Goal: Information Seeking & Learning: Stay updated

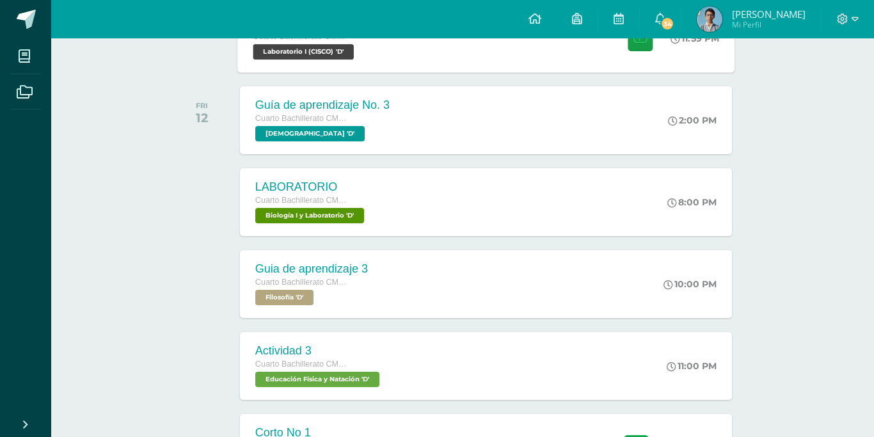
scroll to position [522, 0]
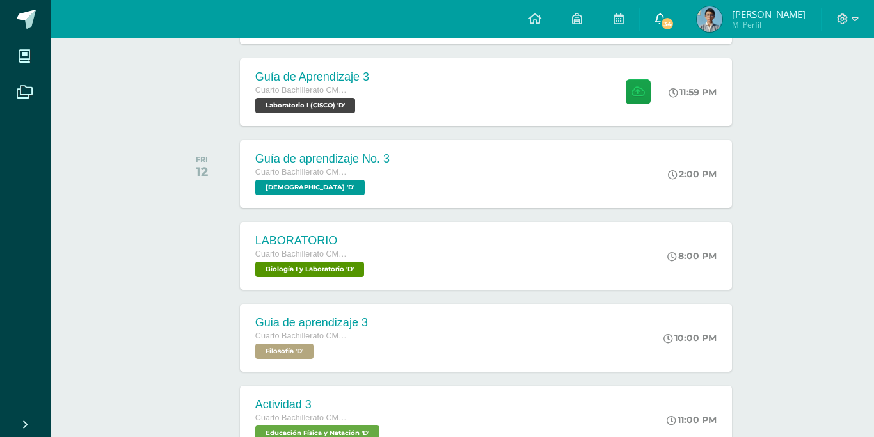
click at [675, 28] on link "34" at bounding box center [660, 19] width 41 height 38
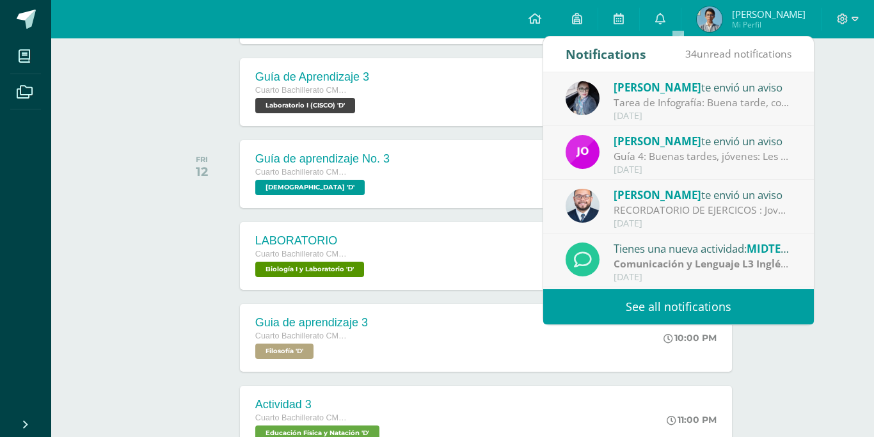
click at [607, 305] on link "See all notifications" at bounding box center [678, 306] width 271 height 35
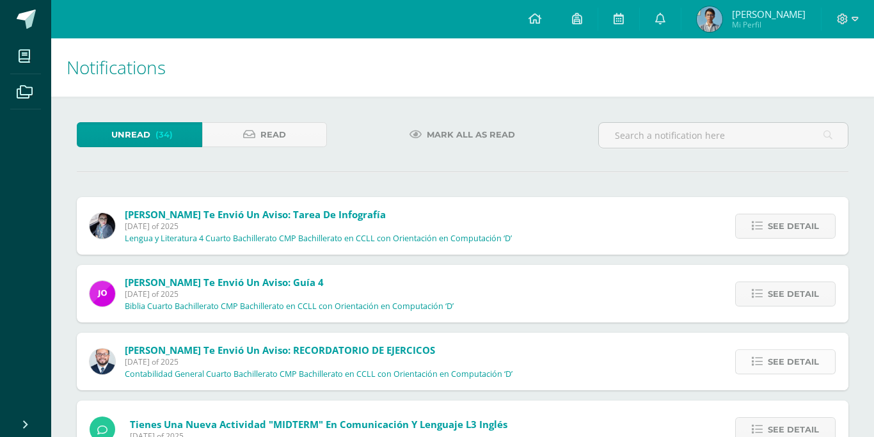
click at [787, 350] on span "See detail" at bounding box center [793, 362] width 51 height 24
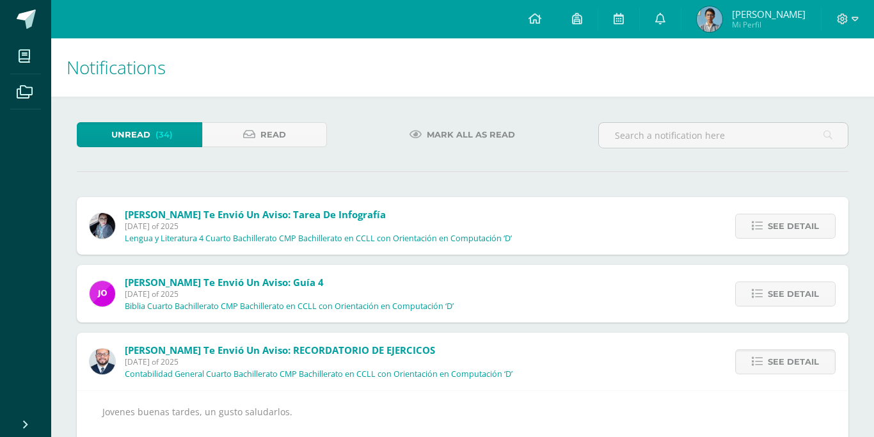
click at [428, 133] on span "Mark all as read" at bounding box center [471, 135] width 88 height 24
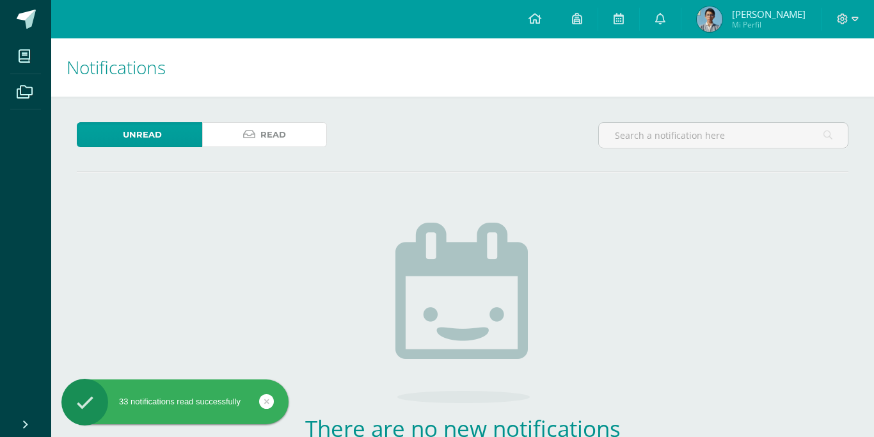
click at [221, 145] on link "Read" at bounding box center [264, 134] width 125 height 25
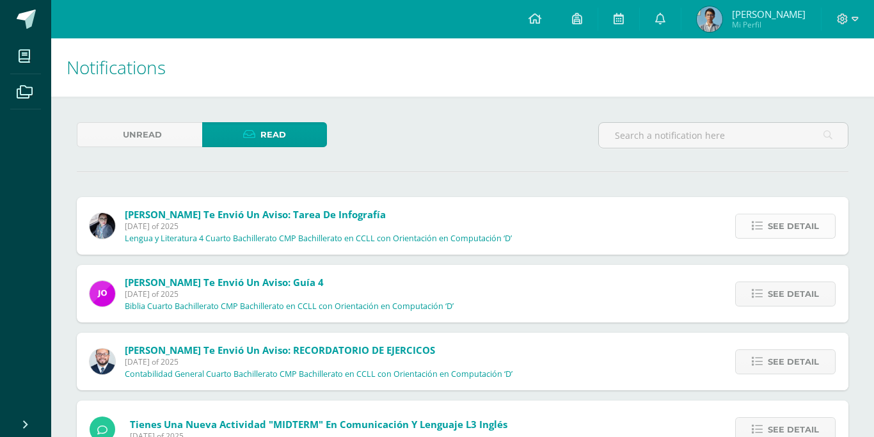
click at [765, 214] on link "See detail" at bounding box center [785, 226] width 100 height 25
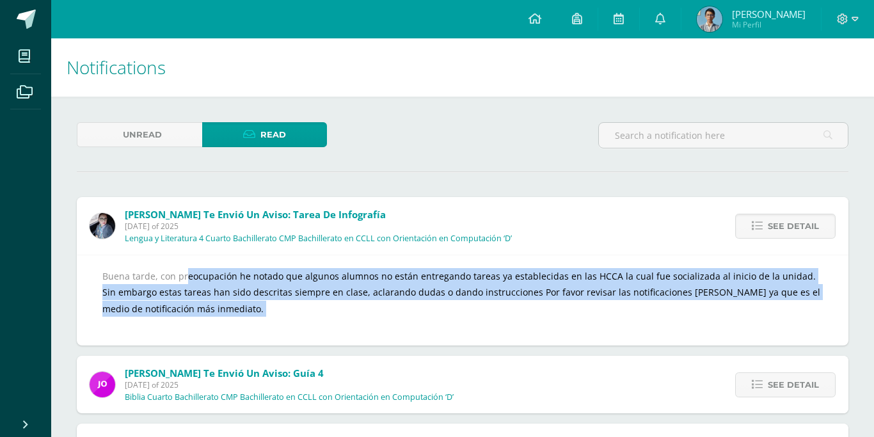
drag, startPoint x: 163, startPoint y: 251, endPoint x: 787, endPoint y: 322, distance: 628.7
click at [822, 298] on div "Buena tarde, con preocupación he notado que algunos alumnos no están entregando…" at bounding box center [463, 300] width 772 height 91
click at [774, 373] on span "See detail" at bounding box center [793, 385] width 51 height 24
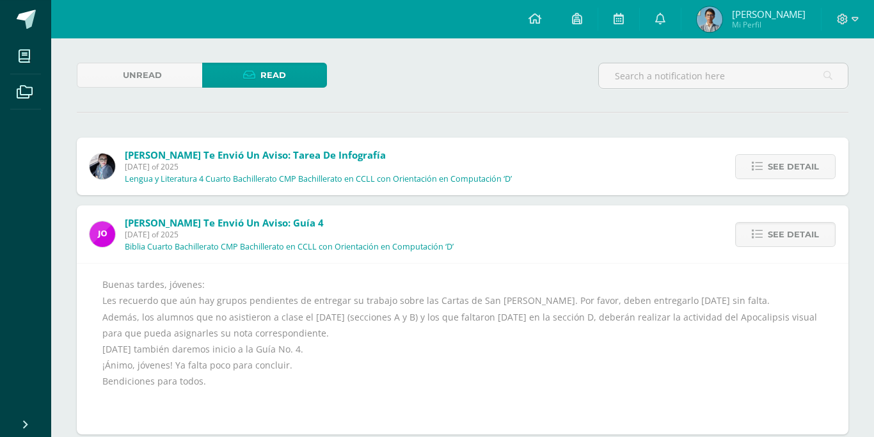
scroll to position [131, 0]
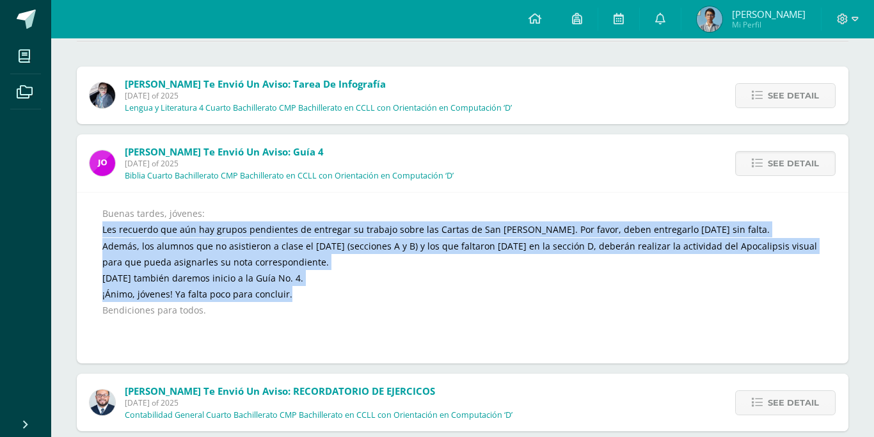
drag, startPoint x: 102, startPoint y: 201, endPoint x: 580, endPoint y: 274, distance: 484.3
click at [580, 274] on div "Buenas tardes, jóvenes: Les recuerdo que aún hay grupos pendientes de entregar …" at bounding box center [463, 278] width 772 height 172
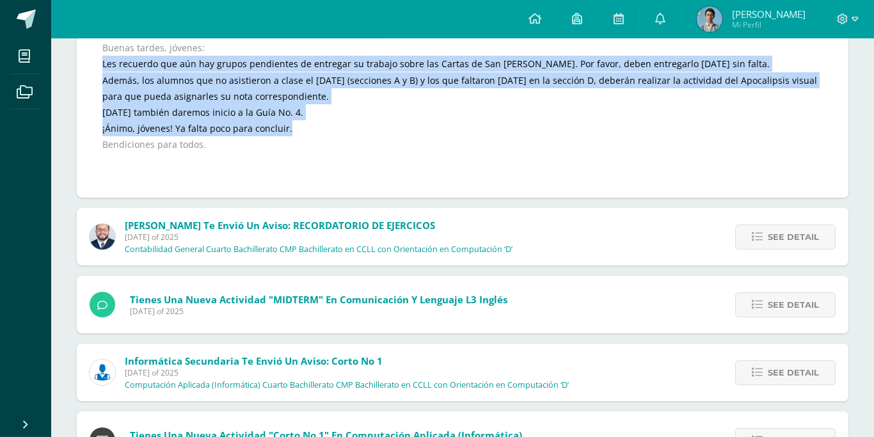
scroll to position [326, 0]
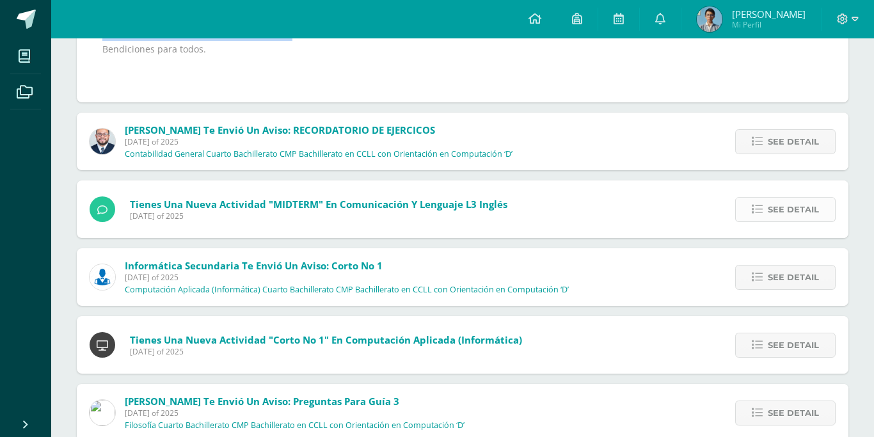
click at [765, 265] on link "See detail" at bounding box center [785, 277] width 100 height 25
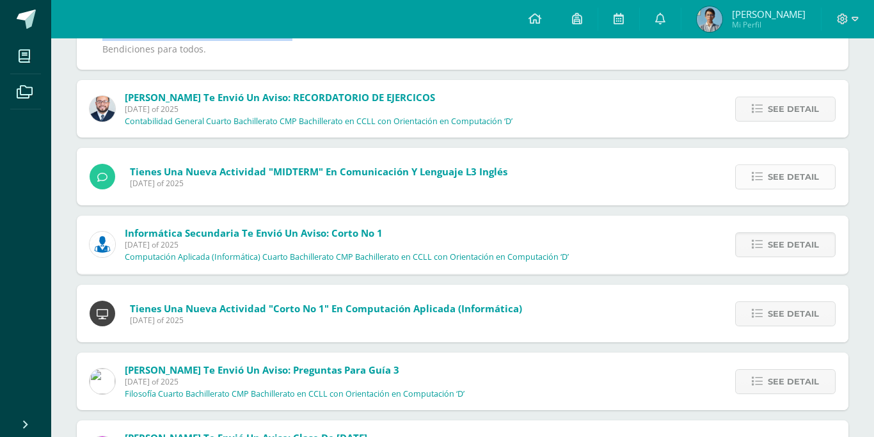
scroll to position [306, 0]
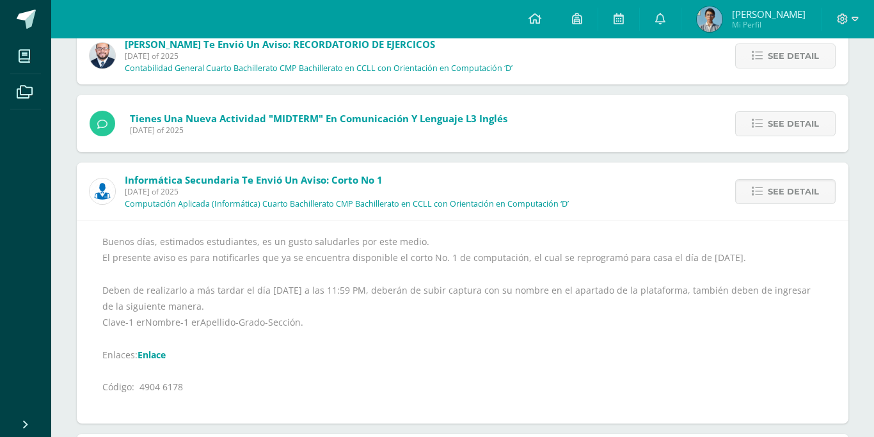
drag, startPoint x: 104, startPoint y: 212, endPoint x: 197, endPoint y: 262, distance: 106.2
click at [197, 262] on div "Buenos días, estimados estudiantes, es un gusto saludarles por este medio. El p…" at bounding box center [462, 322] width 721 height 177
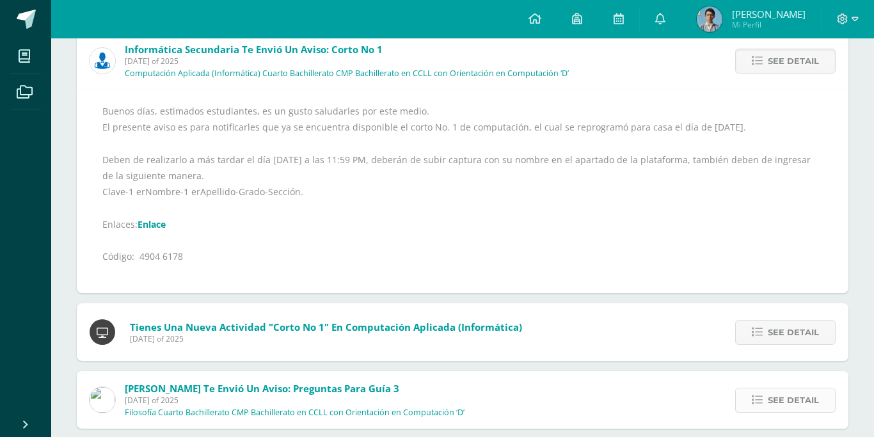
scroll to position [611, 0]
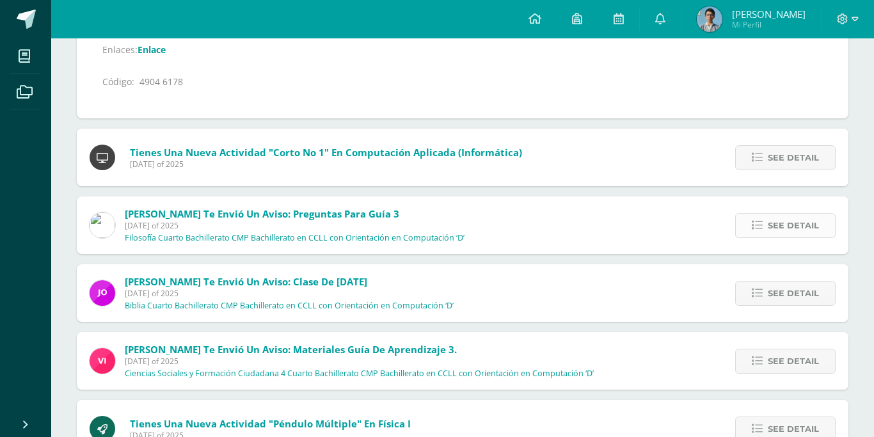
click at [767, 213] on link "See detail" at bounding box center [785, 225] width 100 height 25
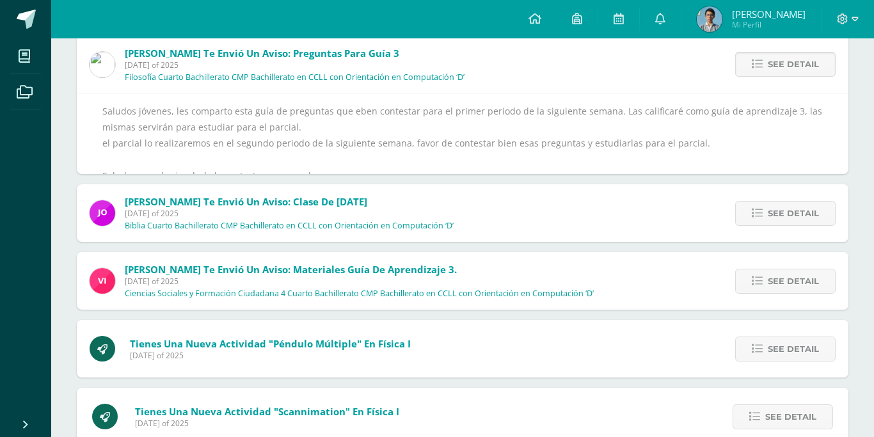
scroll to position [516, 0]
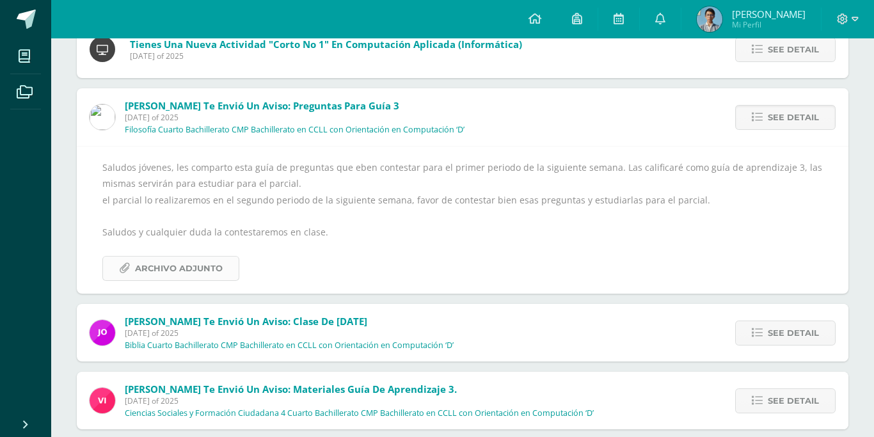
click at [145, 257] on span "Archivo Adjunto" at bounding box center [179, 269] width 88 height 24
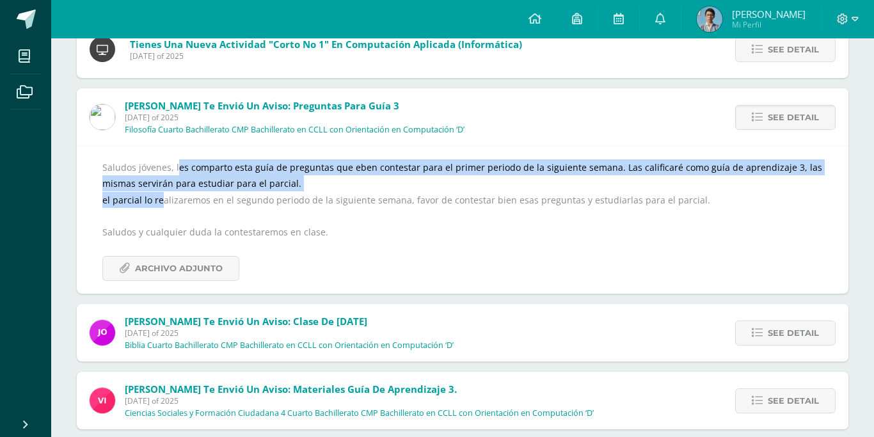
drag, startPoint x: 161, startPoint y: 148, endPoint x: 162, endPoint y: 173, distance: 25.6
click at [162, 173] on div "Saludos jóvenes, les comparto esta guía de preguntas que eben contestar para el…" at bounding box center [462, 220] width 721 height 122
click at [162, 179] on div "Saludos jóvenes, les comparto esta guía de preguntas que eben contestar para el…" at bounding box center [462, 220] width 721 height 122
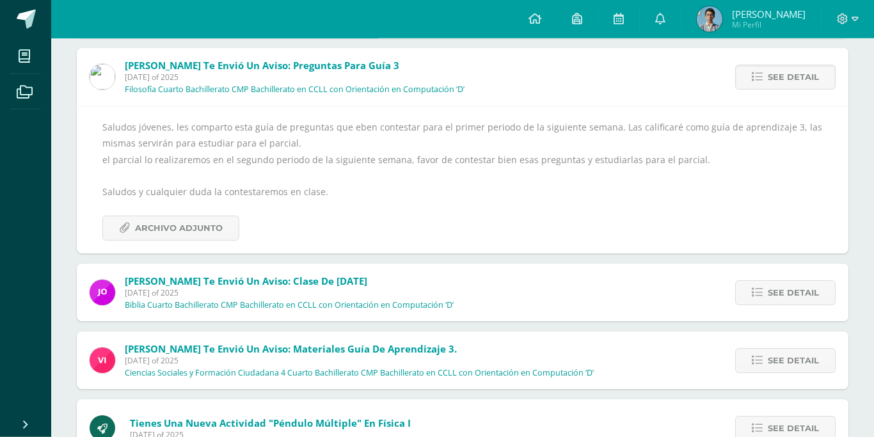
scroll to position [581, 0]
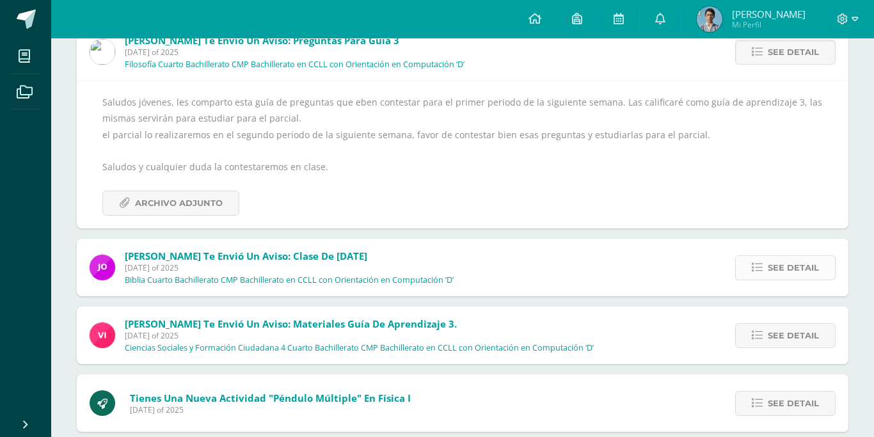
click at [756, 255] on link "See detail" at bounding box center [785, 267] width 100 height 25
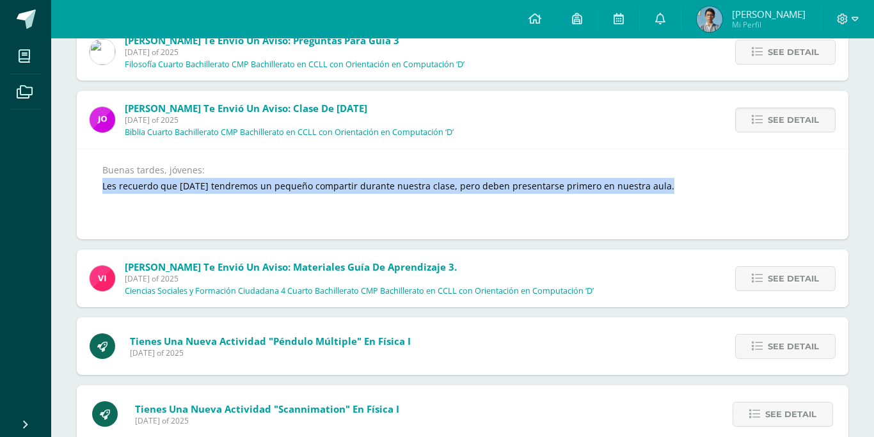
drag, startPoint x: 101, startPoint y: 163, endPoint x: 668, endPoint y: 154, distance: 566.5
click at [668, 154] on div "Buenas tardes, jóvenes: Les recuerdo que [DATE] tendremos un pequeño compartir …" at bounding box center [463, 193] width 772 height 91
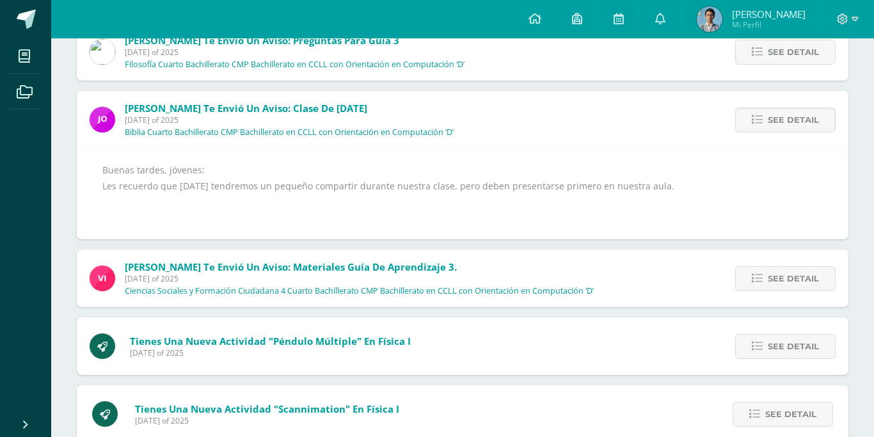
click at [548, 168] on div "Buenas tardes, jóvenes: Les recuerdo que [DATE] tendremos un pequeño compartir …" at bounding box center [462, 194] width 721 height 65
click at [781, 267] on span "See detail" at bounding box center [793, 279] width 51 height 24
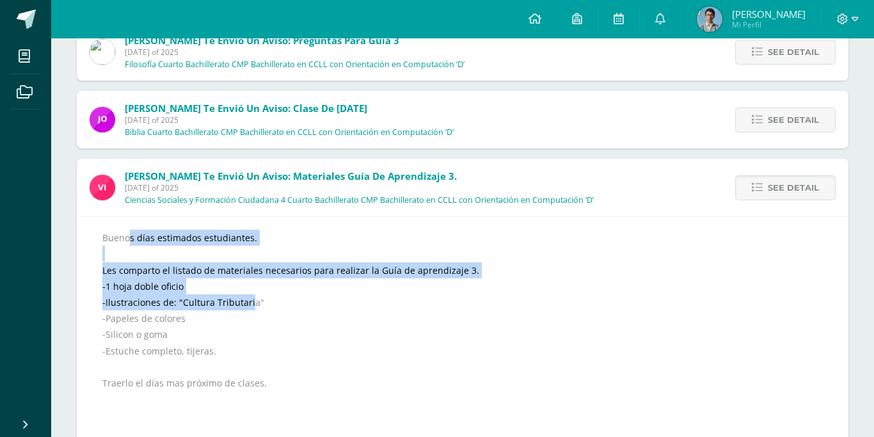
drag, startPoint x: 102, startPoint y: 212, endPoint x: 246, endPoint y: 270, distance: 155.1
click at [248, 268] on div "Buenos días estimados estudiantes. Les comparto el listado de materiales necesa…" at bounding box center [462, 343] width 721 height 226
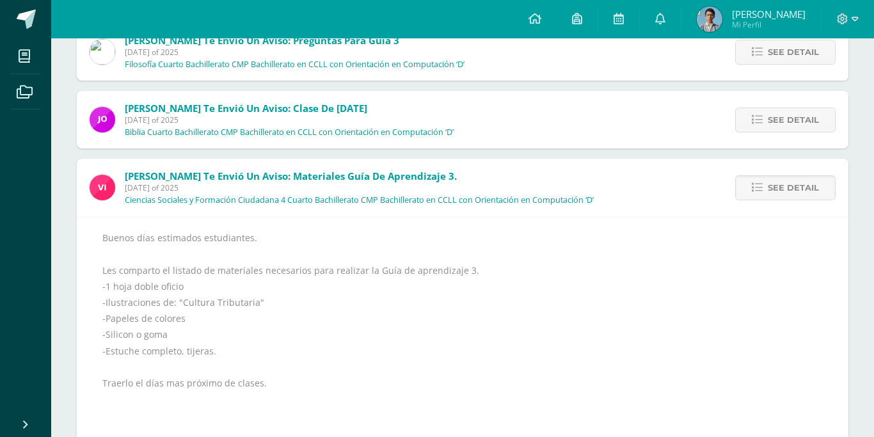
click at [237, 277] on div "Buenos días estimados estudiantes. Les comparto el listado de materiales necesa…" at bounding box center [462, 343] width 721 height 226
drag, startPoint x: 108, startPoint y: 311, endPoint x: 202, endPoint y: 309, distance: 94.7
click at [202, 309] on div "Buenos días estimados estudiantes. Les comparto el listado de materiales necesa…" at bounding box center [462, 343] width 721 height 226
click at [140, 300] on div "Buenos días estimados estudiantes. Les comparto el listado de materiales necesa…" at bounding box center [462, 343] width 721 height 226
drag, startPoint x: 106, startPoint y: 261, endPoint x: 268, endPoint y: 260, distance: 161.9
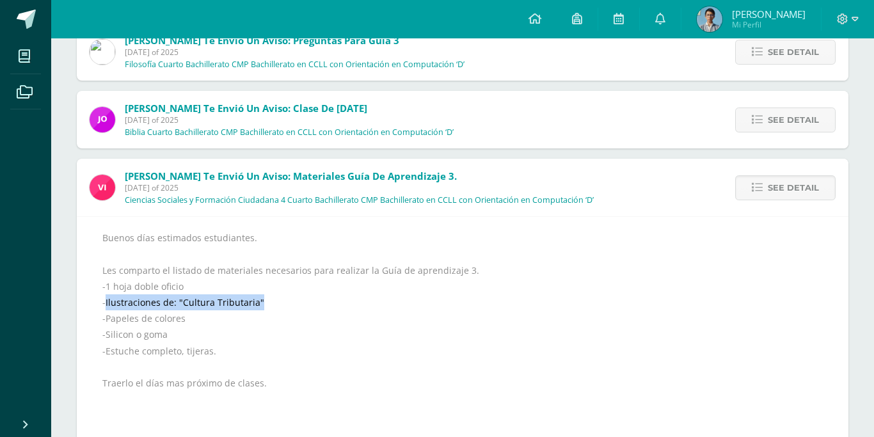
click at [268, 260] on div "Buenos días estimados estudiantes. Les comparto el listado de materiales necesa…" at bounding box center [462, 343] width 721 height 226
click at [270, 259] on div "Buenos días estimados estudiantes. Les comparto el listado de materiales necesa…" at bounding box center [462, 343] width 721 height 226
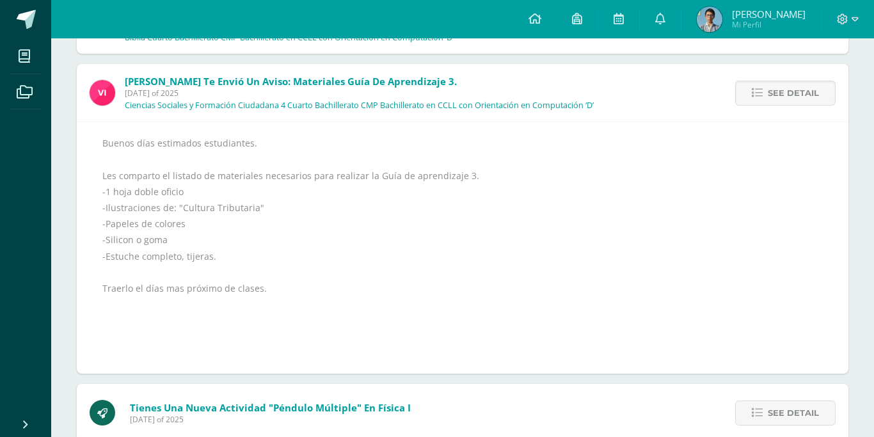
scroll to position [777, 0]
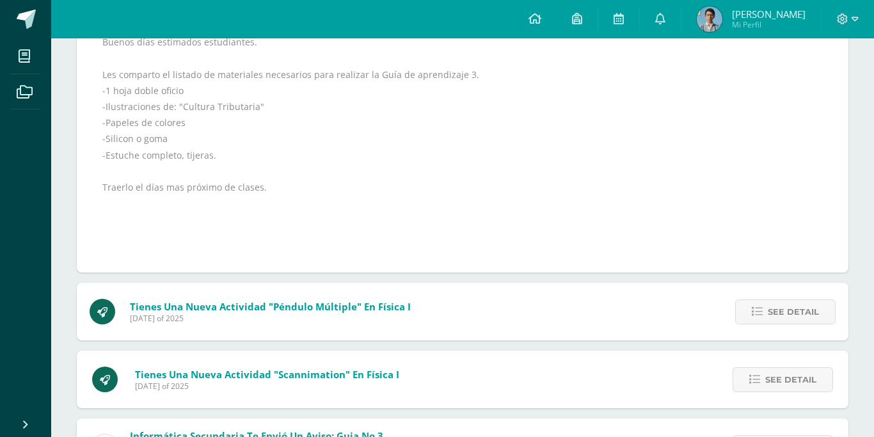
drag, startPoint x: 153, startPoint y: 191, endPoint x: 779, endPoint y: 129, distance: 629.1
click at [411, 313] on span "[DATE] of 2025" at bounding box center [270, 318] width 281 height 11
click at [521, 283] on div "Tienes una nueva actividad "Péndulo múltiple" En Física I [DATE] of 2025 See de…" at bounding box center [463, 312] width 772 height 58
click at [551, 351] on div "Tienes una nueva actividad "Scannimation" En Física I [DATE] of 2025 See detail…" at bounding box center [463, 380] width 772 height 58
click at [552, 351] on div "Tienes una nueva actividad "Scannimation" En Física I [DATE] of 2025 See detail…" at bounding box center [463, 380] width 772 height 58
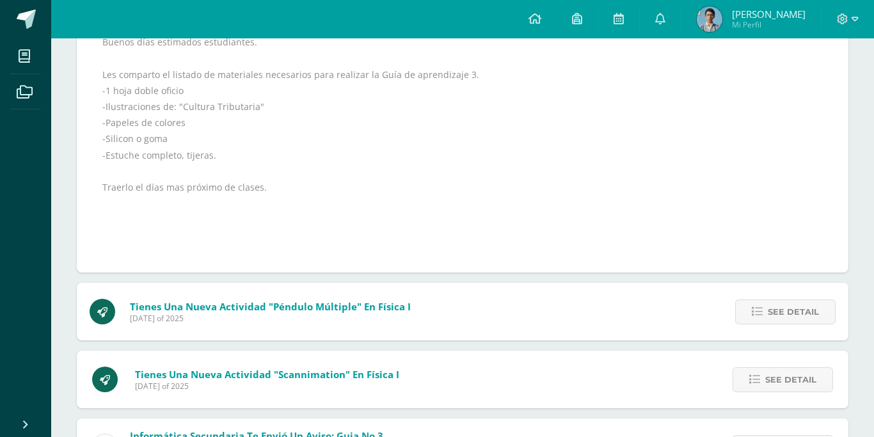
click at [499, 351] on div "Tienes una nueva actividad "Scannimation" En Física I [DATE] of 2025 See detail…" at bounding box center [463, 380] width 772 height 58
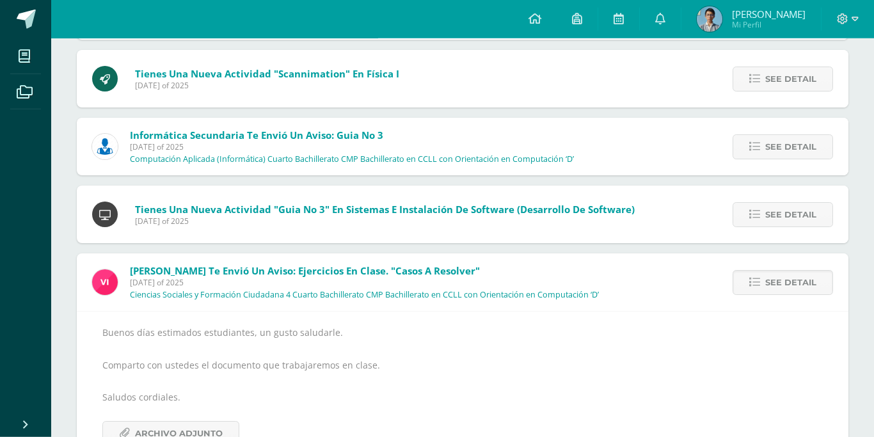
scroll to position [846, 0]
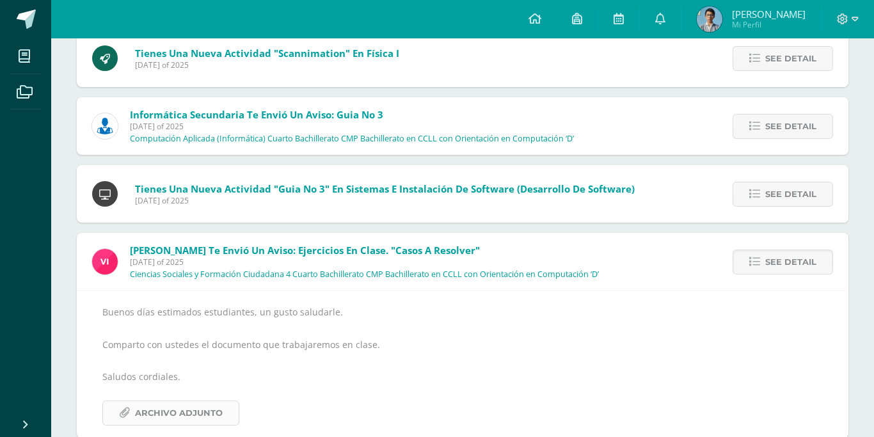
click at [131, 401] on link "Archivo Adjunto" at bounding box center [170, 413] width 137 height 25
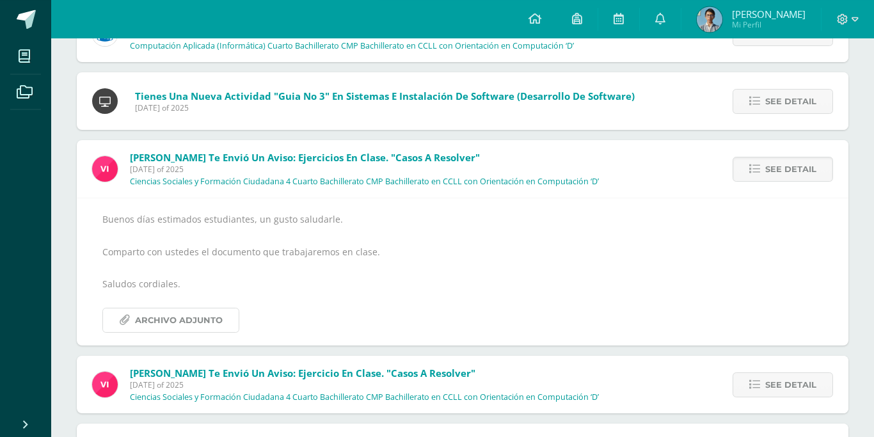
scroll to position [977, 0]
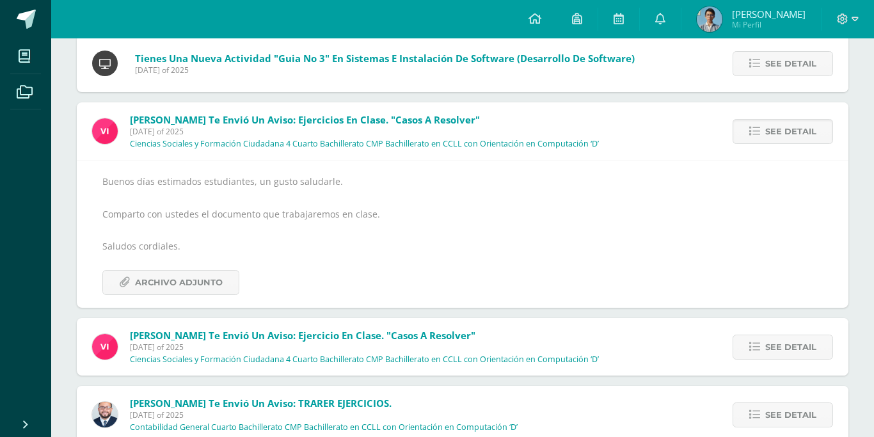
click at [722, 318] on div "See detail" at bounding box center [781, 347] width 135 height 58
click at [732, 318] on div "See detail" at bounding box center [781, 347] width 135 height 58
click at [751, 335] on link "See detail" at bounding box center [783, 347] width 100 height 25
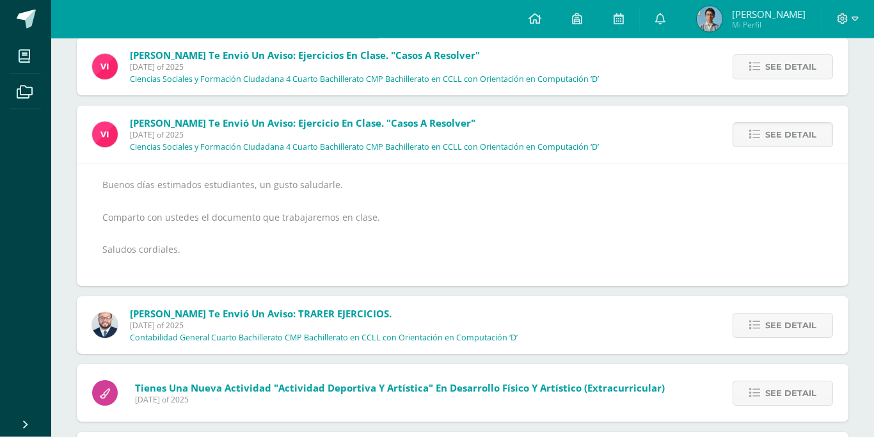
scroll to position [1042, 0]
click at [777, 313] on span "See detail" at bounding box center [790, 325] width 51 height 24
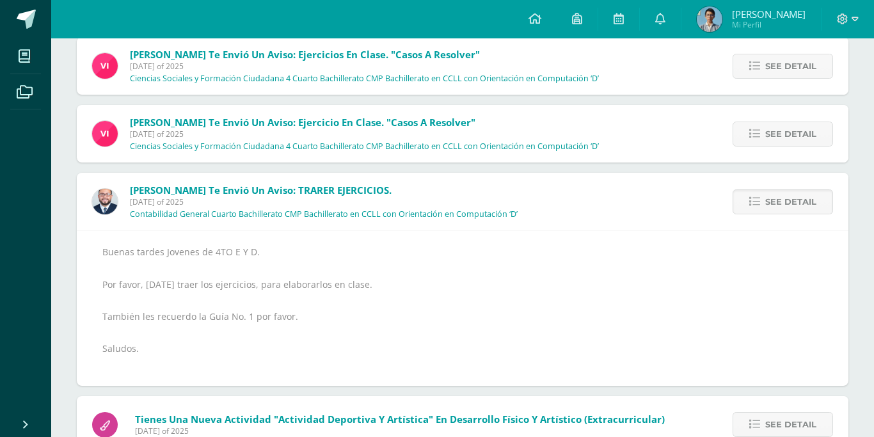
scroll to position [1107, 0]
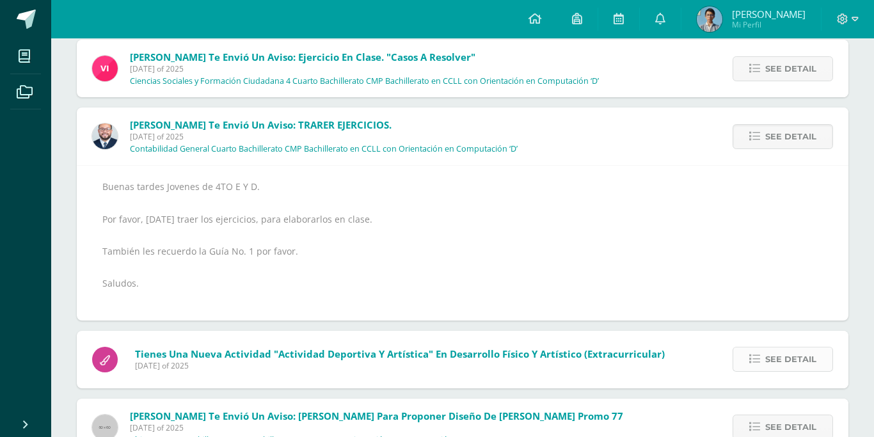
click at [773, 348] on span "See detail" at bounding box center [790, 360] width 51 height 24
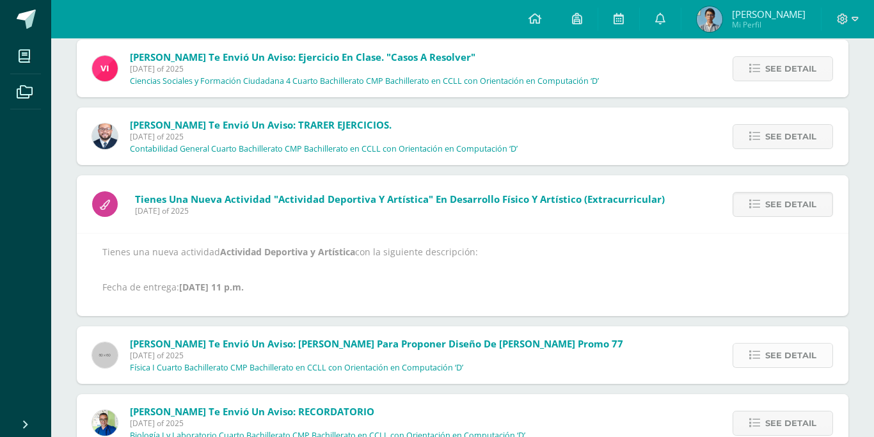
click at [762, 343] on link "See detail" at bounding box center [783, 355] width 100 height 25
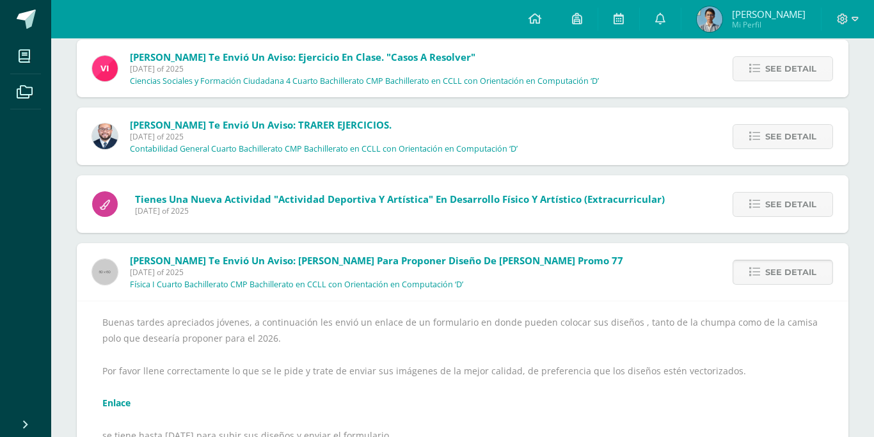
scroll to position [1172, 0]
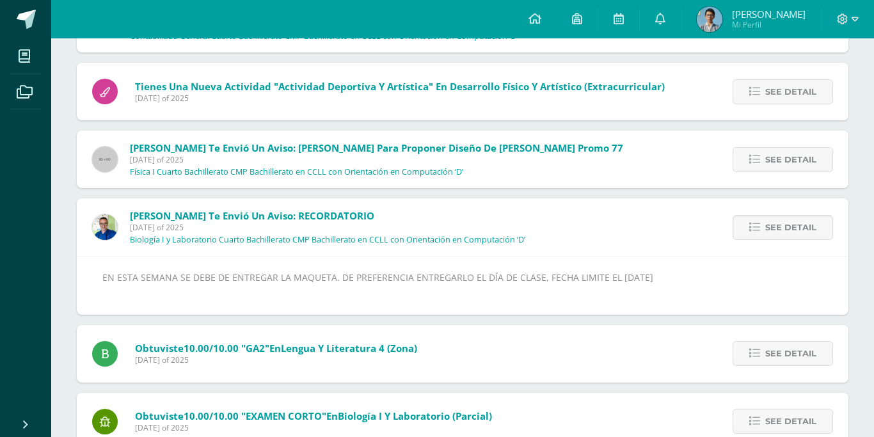
scroll to position [1303, 0]
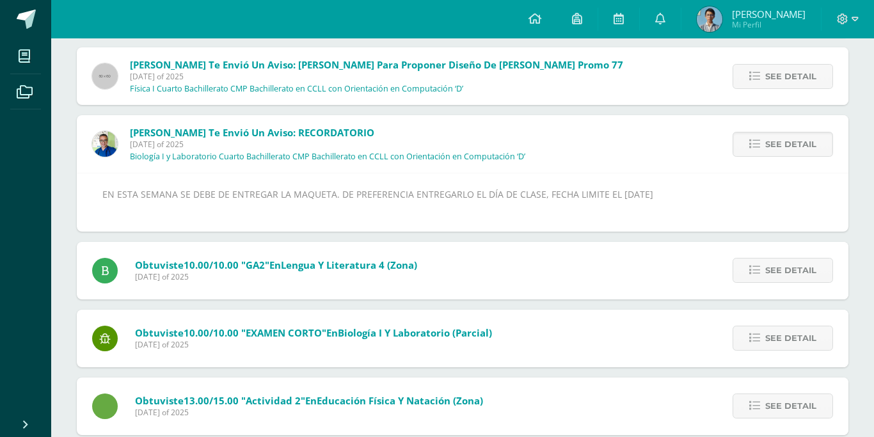
drag, startPoint x: 246, startPoint y: 175, endPoint x: 705, endPoint y: 166, distance: 459.6
click at [705, 186] on div "EN ESTA SEMANA SE DEBE DE ENTREGAR LA MAQUETA. DE PREFERENCIA ENTREGARLO EL DÍA…" at bounding box center [462, 202] width 721 height 32
click at [408, 248] on div "Obtuviste 10.00/10.00 "GA2" en Lengua y Literatura 4 (Zona) [DATE] of 2025" at bounding box center [255, 271] width 356 height 58
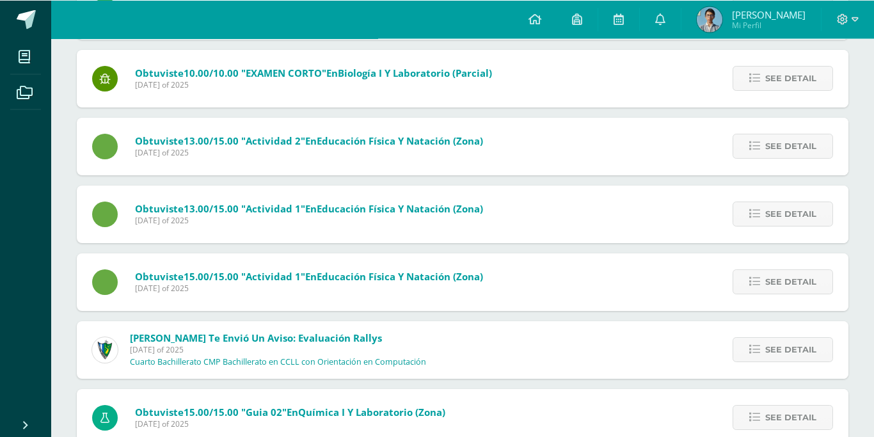
scroll to position [1629, 0]
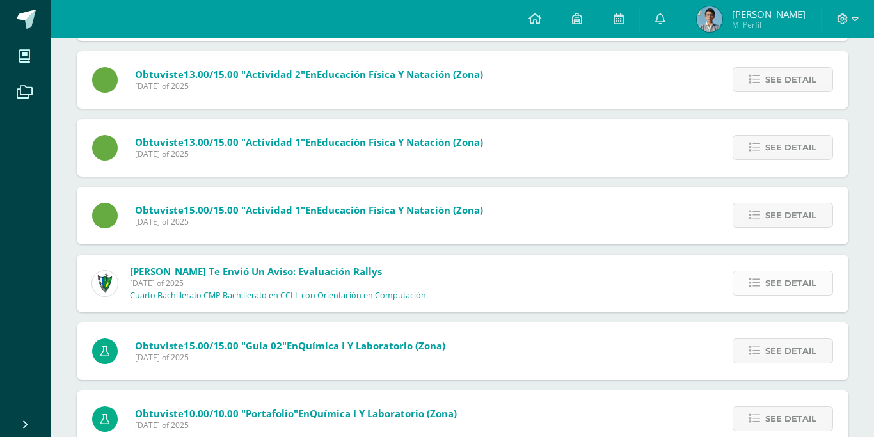
click at [748, 271] on link "See detail" at bounding box center [783, 283] width 100 height 25
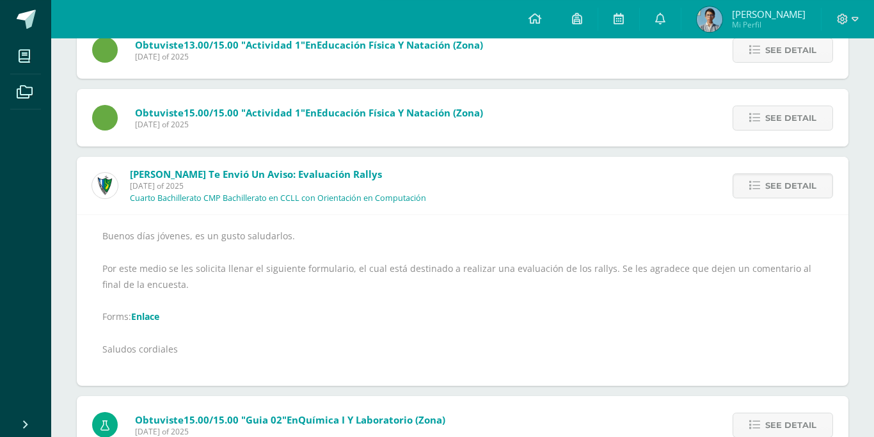
scroll to position [1718, 0]
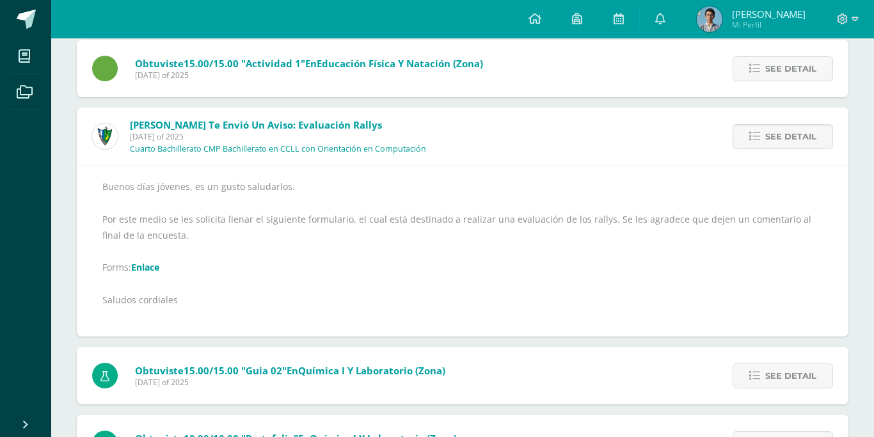
click at [146, 261] on link "Enlace" at bounding box center [145, 267] width 28 height 12
drag, startPoint x: 278, startPoint y: 182, endPoint x: 299, endPoint y: 182, distance: 21.1
click at [299, 182] on div "Buenos días jóvenes, es un gusto saludarlos. Por este medio se les solicita lle…" at bounding box center [462, 251] width 721 height 145
drag, startPoint x: 351, startPoint y: 173, endPoint x: 196, endPoint y: 196, distance: 157.2
click at [353, 179] on div "Buenos días jóvenes, es un gusto saludarlos. Por este medio se les solicita lle…" at bounding box center [462, 251] width 721 height 145
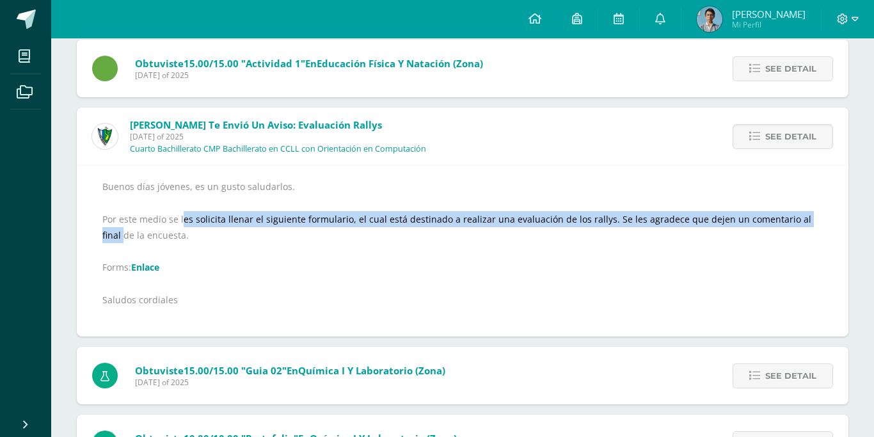
drag, startPoint x: 258, startPoint y: 175, endPoint x: 806, endPoint y: 170, distance: 547.9
click at [806, 179] on div "Buenos días jóvenes, es un gusto saludarlos. Por este medio se les solicita lle…" at bounding box center [462, 251] width 721 height 145
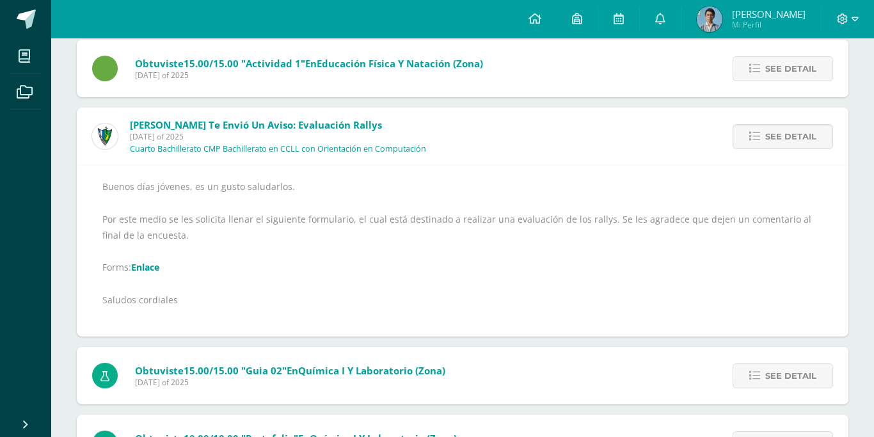
click at [549, 225] on div "Buenos días jóvenes, es un gusto saludarlos. Por este medio se les solicita lle…" at bounding box center [462, 251] width 721 height 145
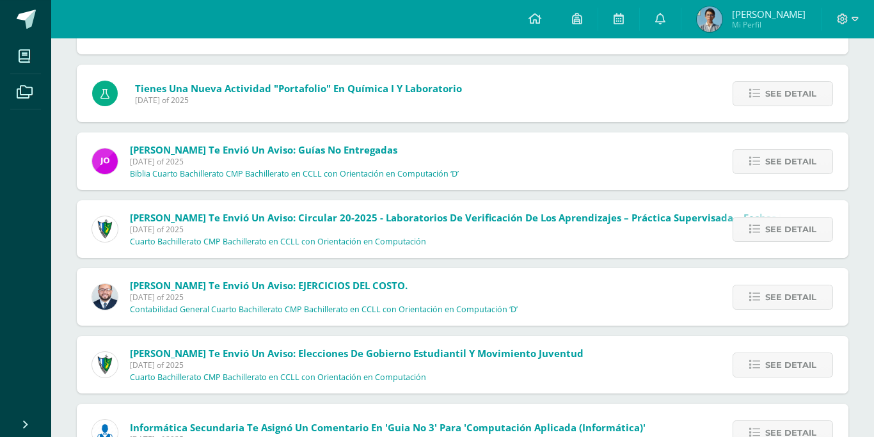
scroll to position [2372, 0]
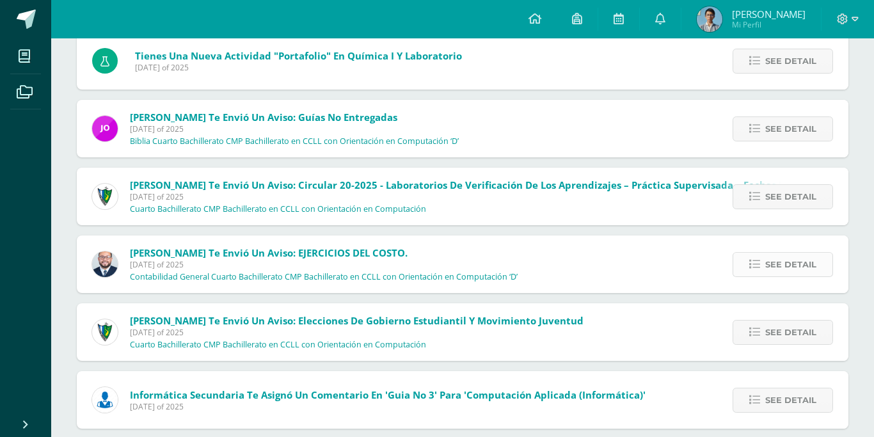
drag, startPoint x: 820, startPoint y: 170, endPoint x: 772, endPoint y: 186, distance: 50.4
click at [819, 252] on link "See detail" at bounding box center [783, 264] width 100 height 25
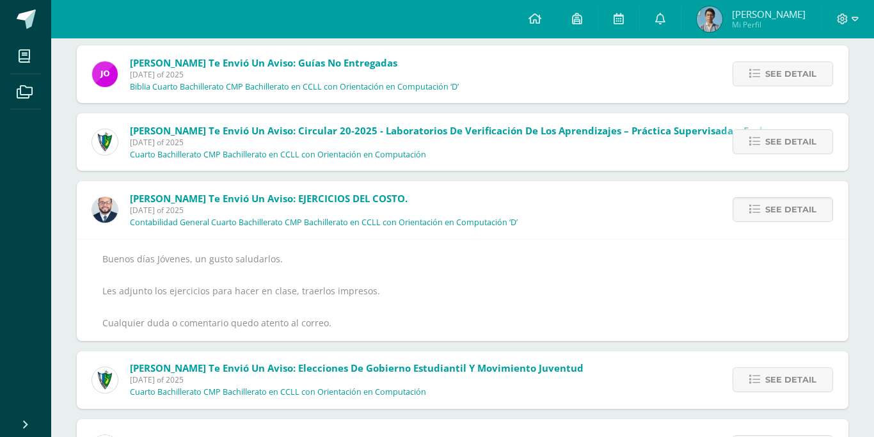
scroll to position [2265, 0]
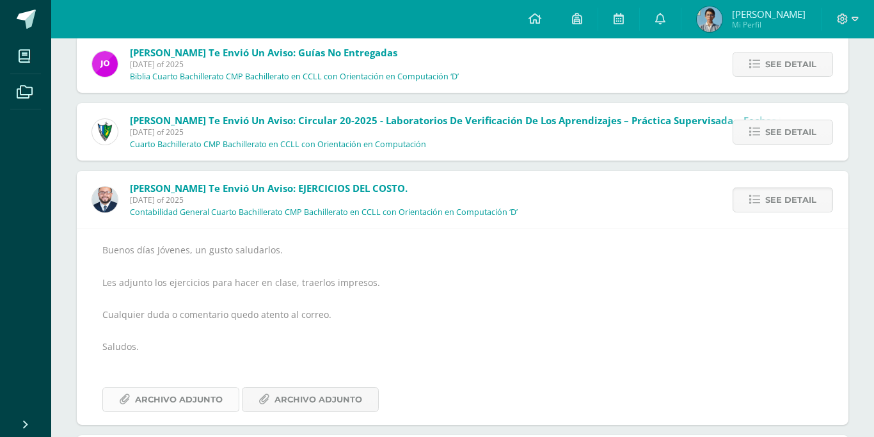
click at [222, 387] on link "Archivo Adjunto" at bounding box center [170, 399] width 137 height 25
click at [327, 388] on span "Archivo Adjunto" at bounding box center [319, 400] width 88 height 24
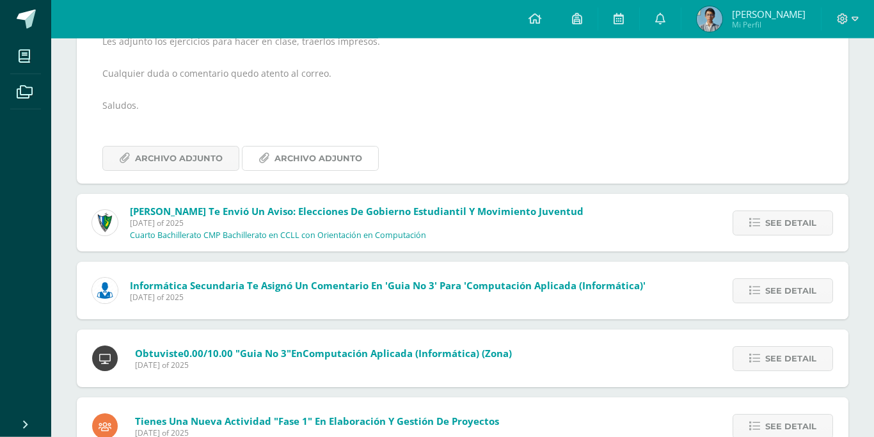
scroll to position [2526, 0]
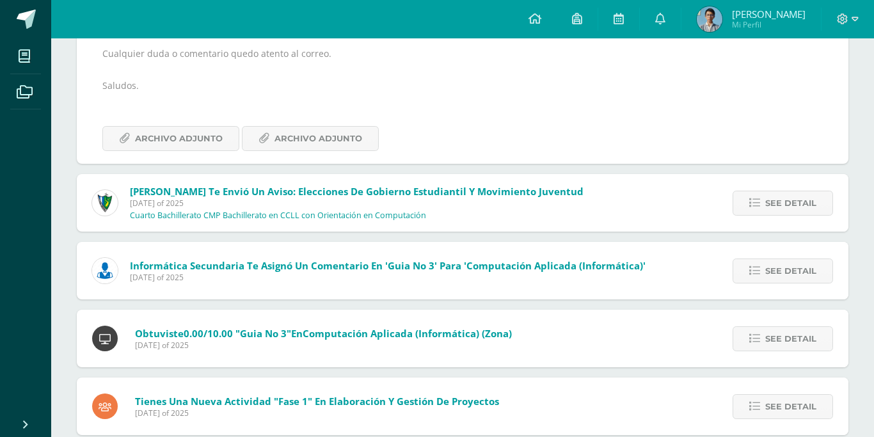
drag, startPoint x: 326, startPoint y: 239, endPoint x: 387, endPoint y: 232, distance: 61.2
click at [387, 340] on span "[DATE] of 2025" at bounding box center [323, 345] width 377 height 11
click at [388, 327] on span "Computación Aplicada (Informática) (Zona)" at bounding box center [407, 333] width 209 height 13
drag, startPoint x: 136, startPoint y: 227, endPoint x: 305, endPoint y: 239, distance: 169.4
click at [306, 327] on span "Obtuviste 0.00/10.00 "Guia No 3" en Computación Aplicada (Informática) (Zona)" at bounding box center [323, 333] width 377 height 13
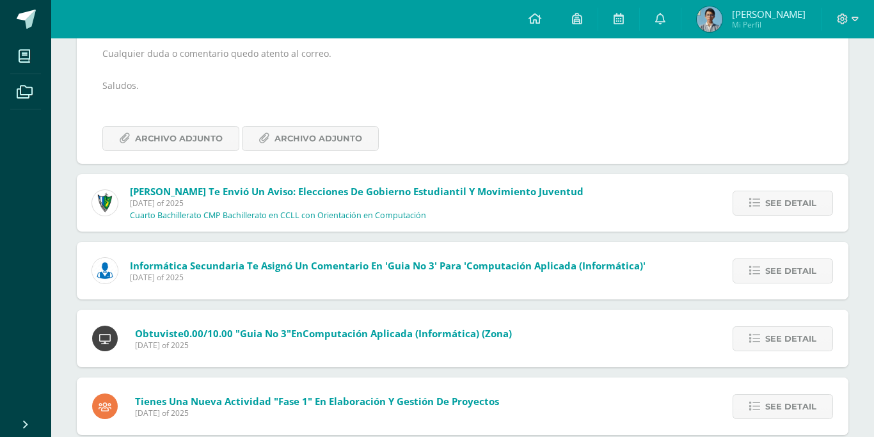
click at [303, 340] on span "[DATE] of 2025" at bounding box center [323, 345] width 377 height 11
click at [748, 326] on link "See detail" at bounding box center [783, 338] width 100 height 25
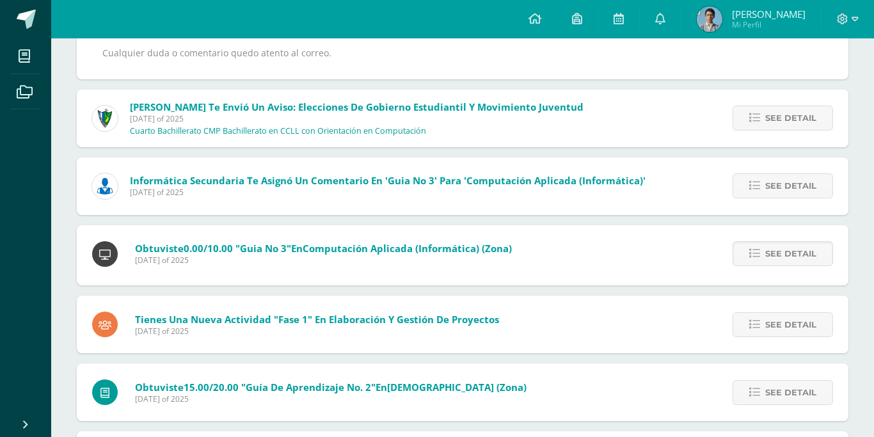
scroll to position [2477, 0]
